Goal: Information Seeking & Learning: Understand process/instructions

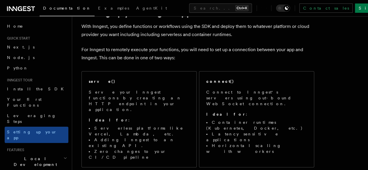
scroll to position [27, 0]
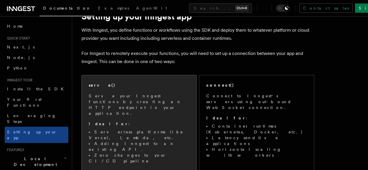
click at [135, 98] on p "Serve your Inngest functions by creating an HTTP endpoint in your application." at bounding box center [139, 104] width 101 height 23
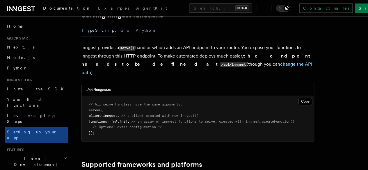
scroll to position [225, 0]
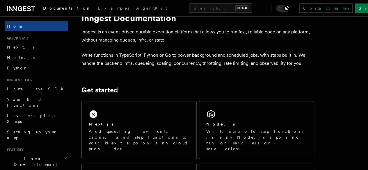
scroll to position [29, 0]
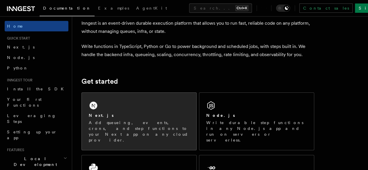
click at [147, 113] on div "Next.js Add queueing, events, crons, and step functions to your Next app on any…" at bounding box center [139, 121] width 115 height 57
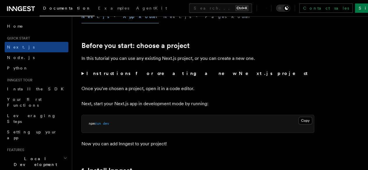
scroll to position [181, 0]
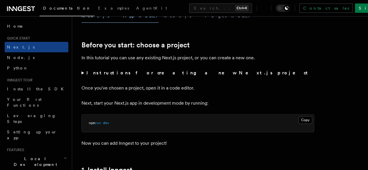
click at [83, 77] on summary "Instructions for creating a new Next.js project" at bounding box center [198, 73] width 233 height 8
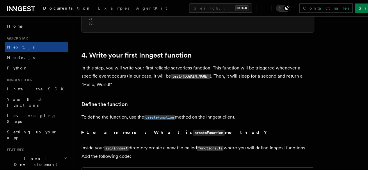
scroll to position [953, 0]
click at [163, 118] on code "createFunction" at bounding box center [159, 118] width 31 height 5
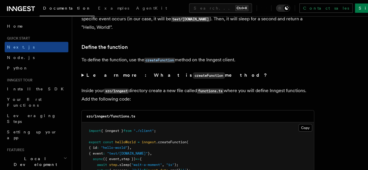
scroll to position [1011, 0]
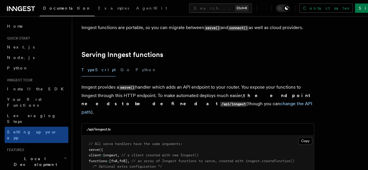
scroll to position [186, 0]
